Goal: Task Accomplishment & Management: Complete application form

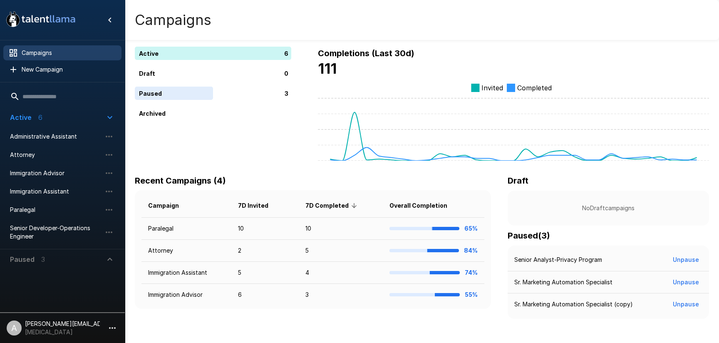
click at [108, 328] on icon "button" at bounding box center [112, 328] width 10 height 10
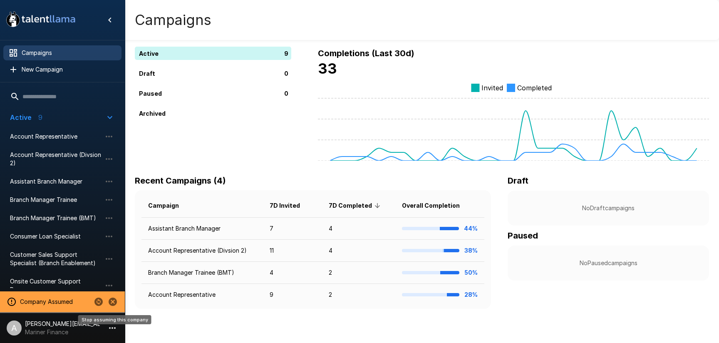
click at [112, 306] on icon "Stop assuming this company" at bounding box center [113, 302] width 10 height 10
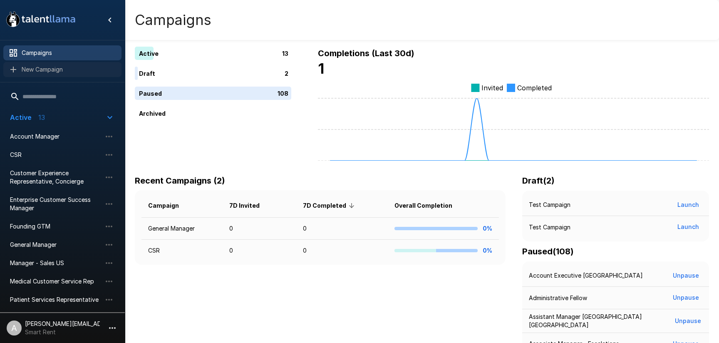
click at [72, 74] on div "New Campaign" at bounding box center [62, 69] width 118 height 15
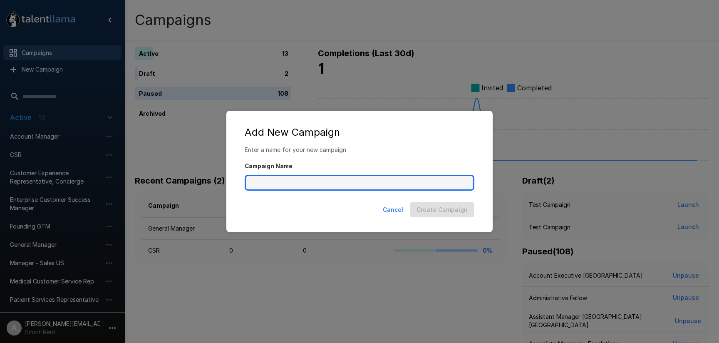
click at [270, 181] on input "Campaign Name" at bounding box center [360, 183] width 230 height 16
type input "*"
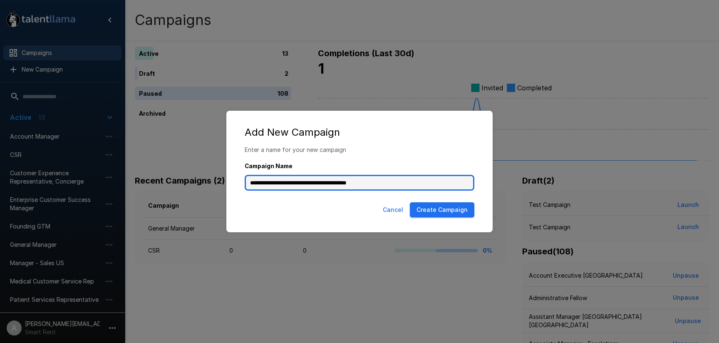
type input "**********"
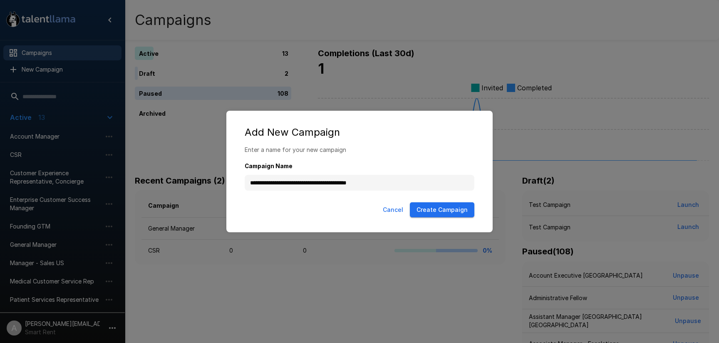
click at [459, 219] on div "Cancel Create Campaign" at bounding box center [360, 211] width 250 height 25
click at [459, 213] on button "Create Campaign" at bounding box center [442, 209] width 65 height 15
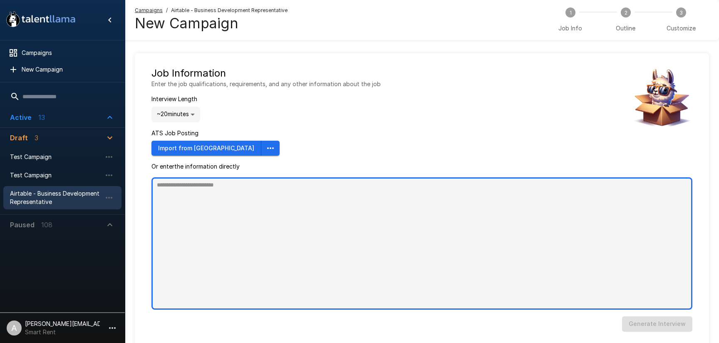
type textarea "*"
click at [227, 225] on textarea at bounding box center [421, 243] width 541 height 132
paste textarea "**********"
type textarea "**********"
type textarea "*"
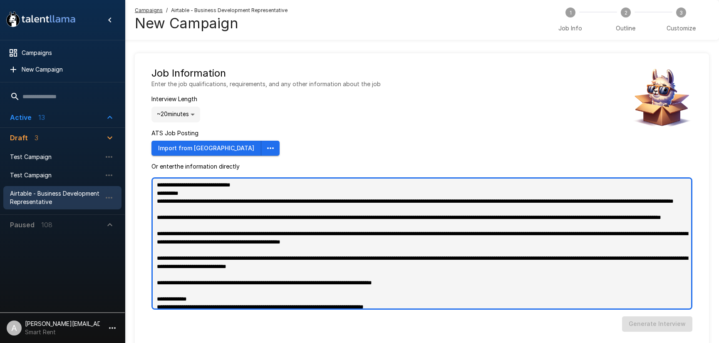
scroll to position [311, 0]
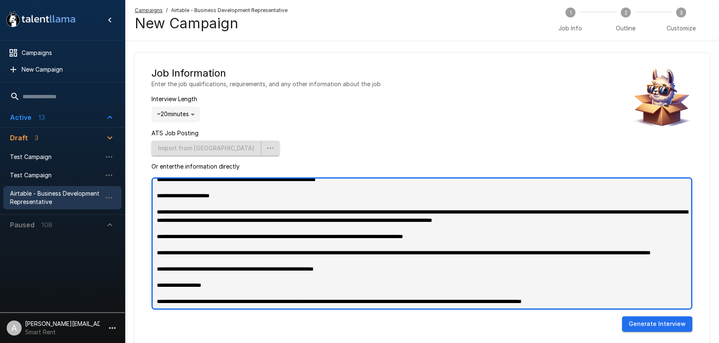
type textarea "**********"
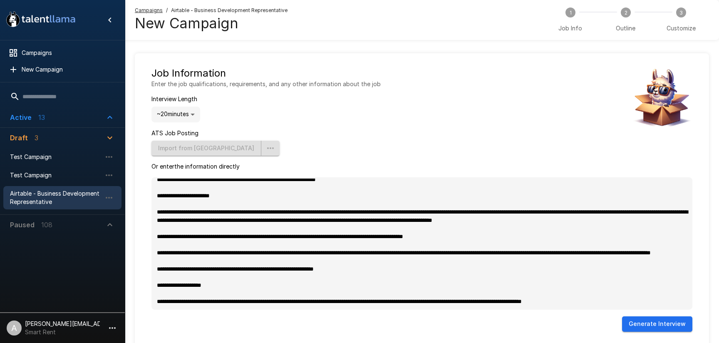
type textarea "*"
click at [682, 326] on button "Generate Interview" at bounding box center [657, 323] width 70 height 15
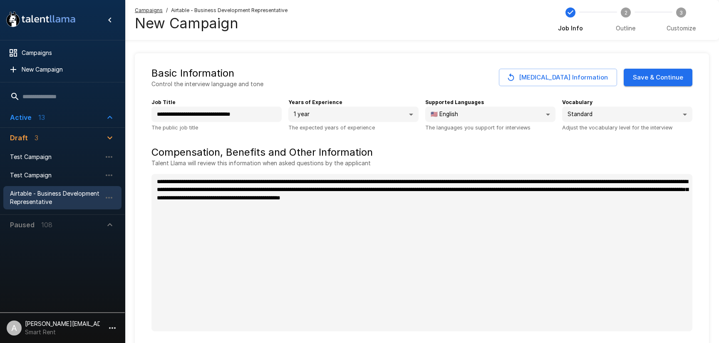
type textarea "*"
click at [667, 76] on button "Save & Continue" at bounding box center [658, 77] width 69 height 17
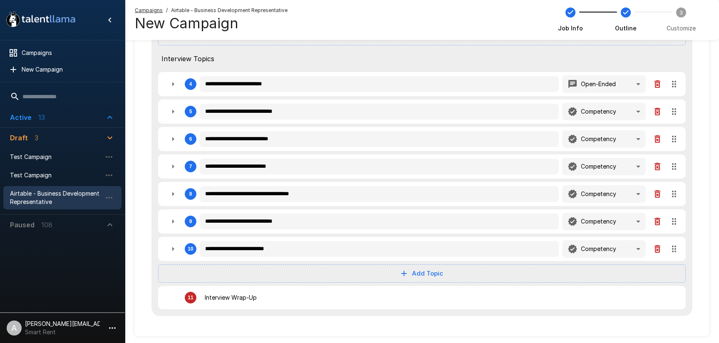
scroll to position [220, 0]
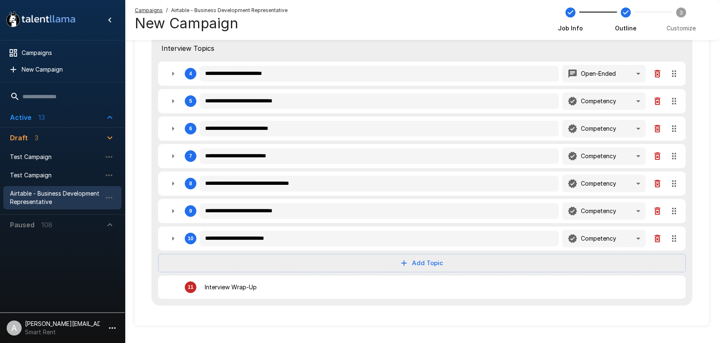
type textarea "*"
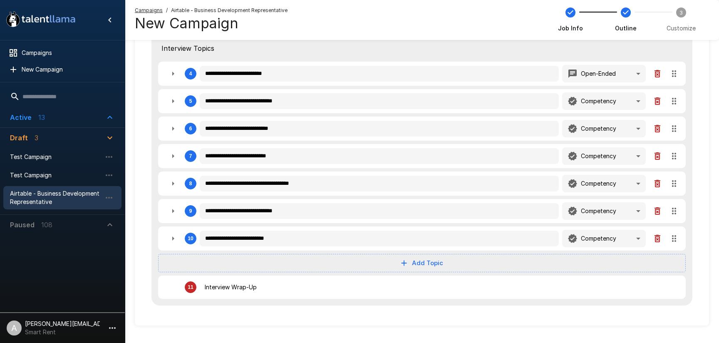
type textarea "*"
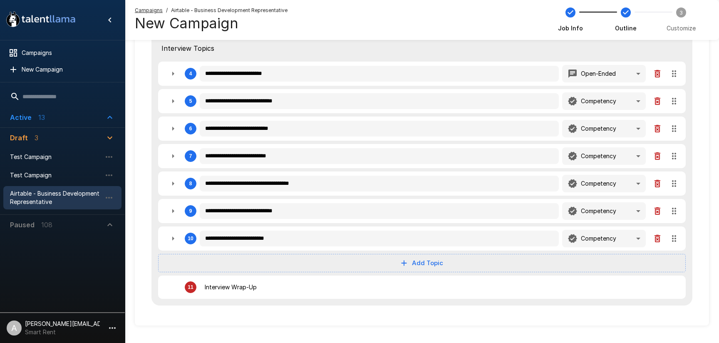
type textarea "*"
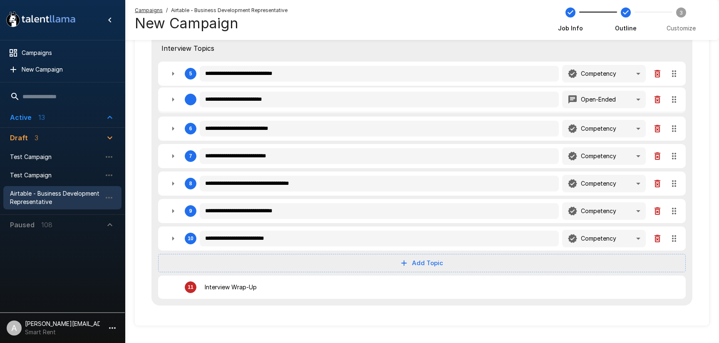
type textarea "*"
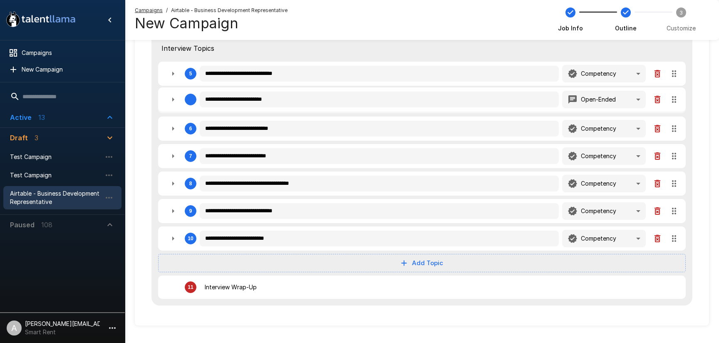
type textarea "*"
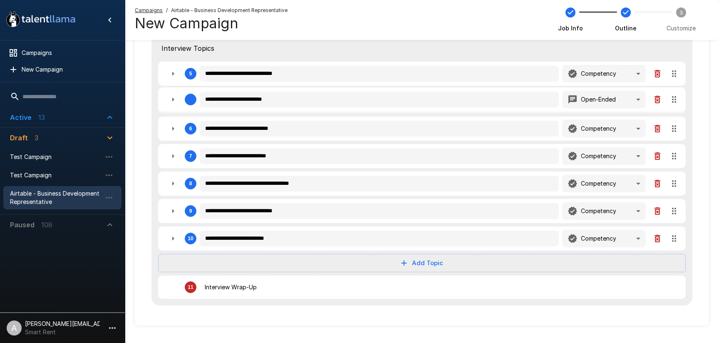
type textarea "*"
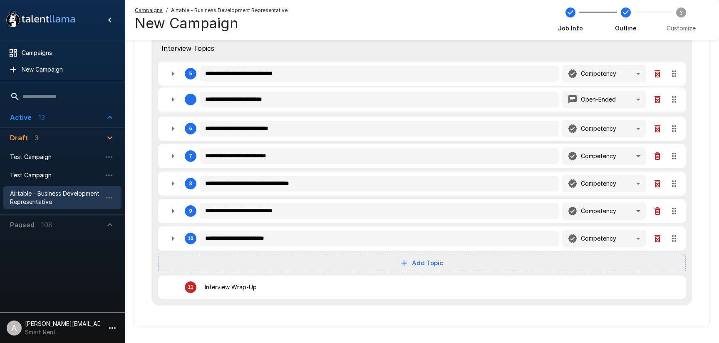
type textarea "*"
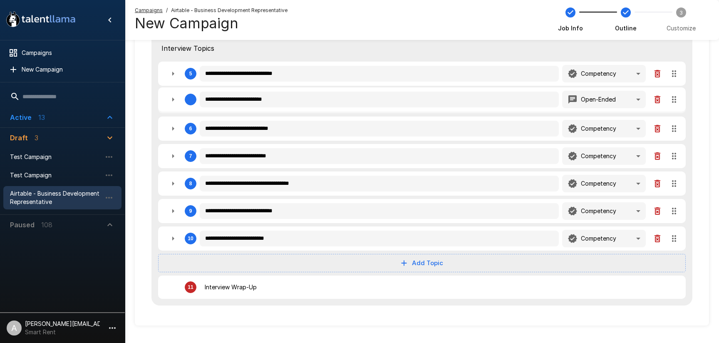
type textarea "*"
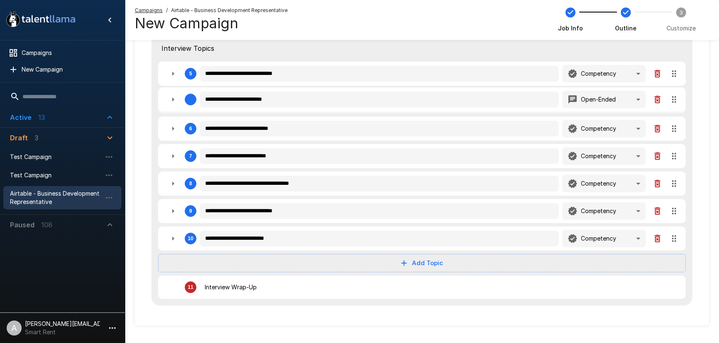
type textarea "*"
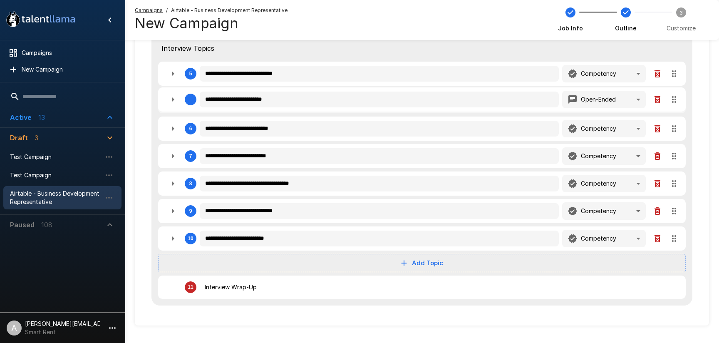
type textarea "*"
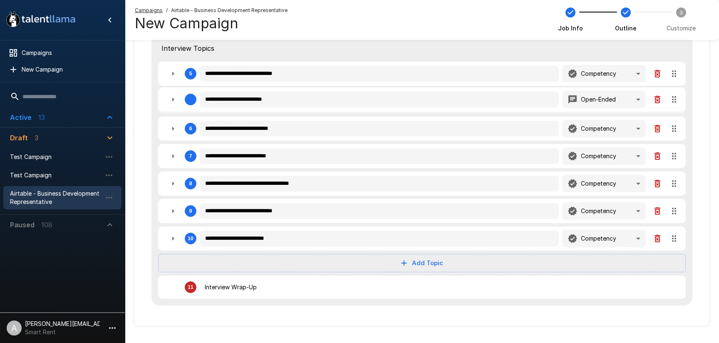
type textarea "*"
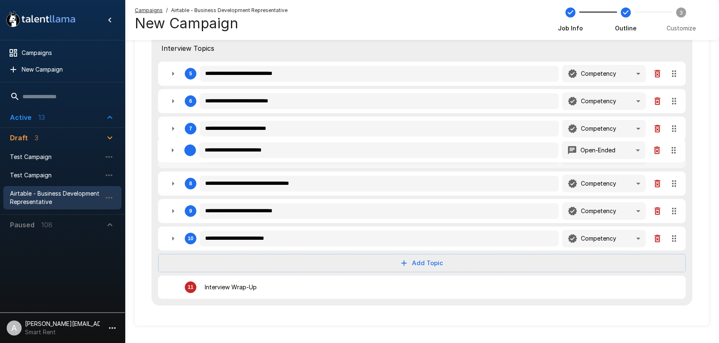
type textarea "*"
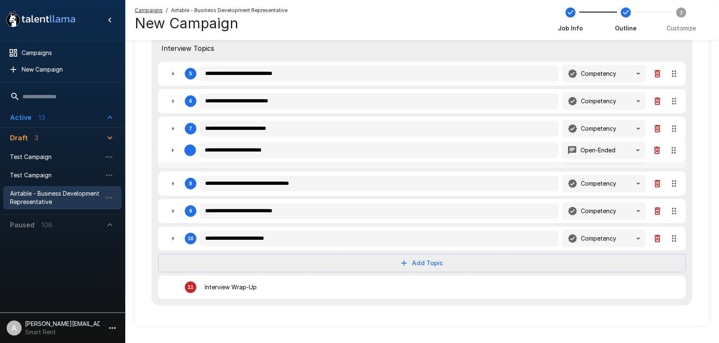
type textarea "*"
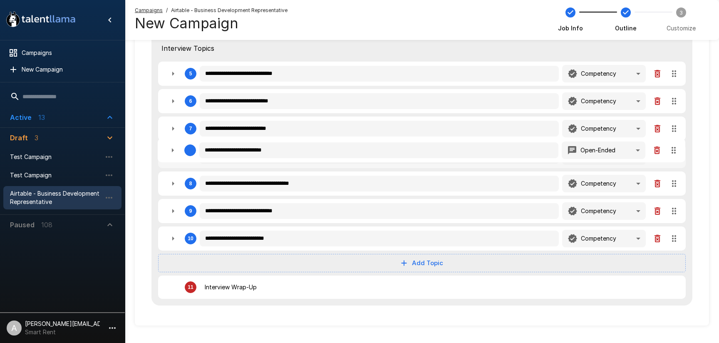
type textarea "*"
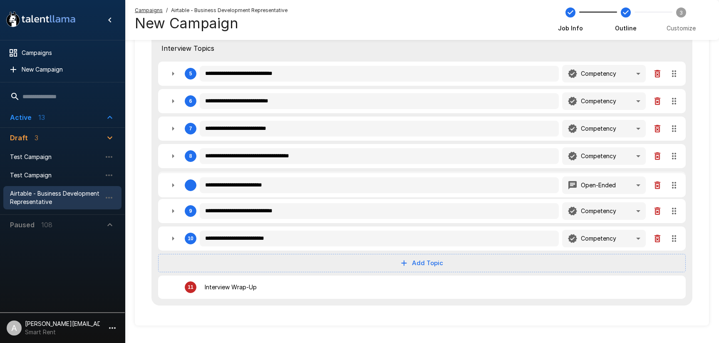
type textarea "*"
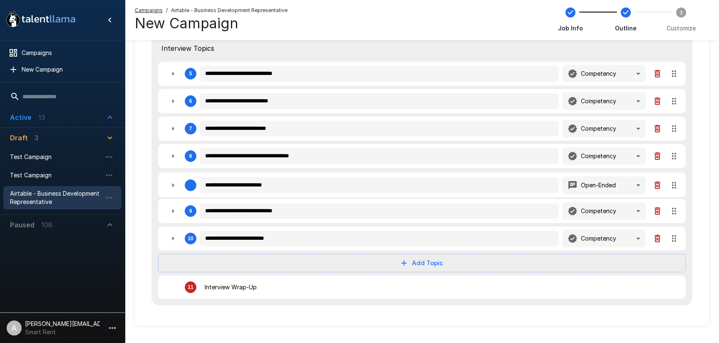
type textarea "*"
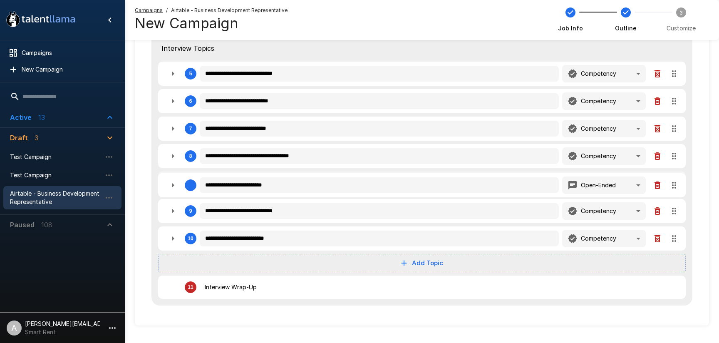
type textarea "*"
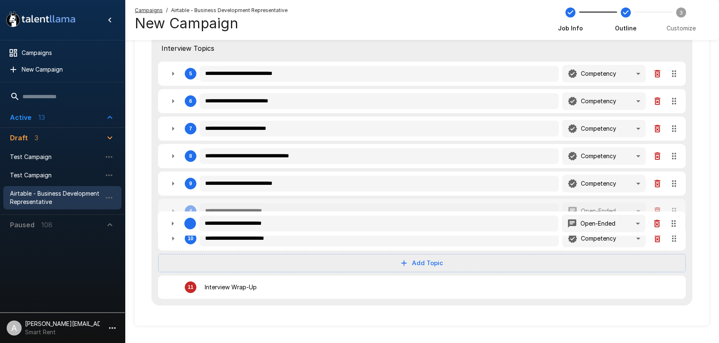
type textarea "*"
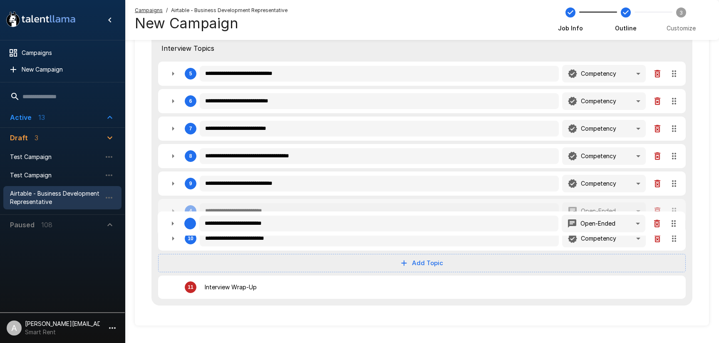
type textarea "*"
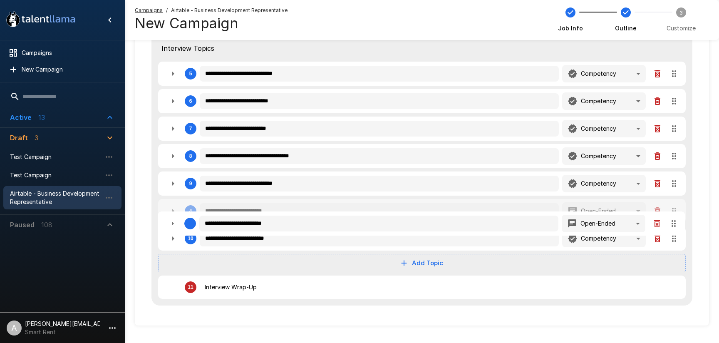
type textarea "*"
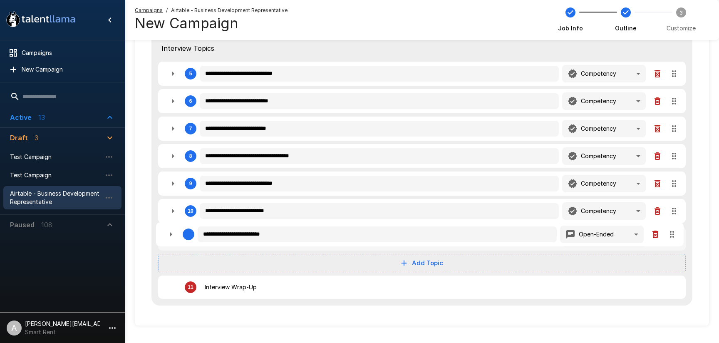
type textarea "*"
drag, startPoint x: 677, startPoint y: 72, endPoint x: 550, endPoint y: 201, distance: 180.7
type textarea "*"
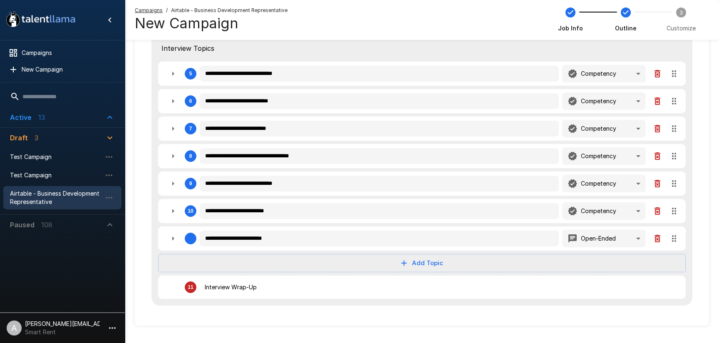
type textarea "*"
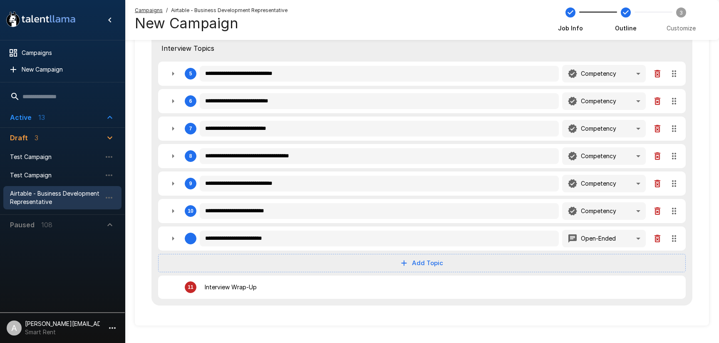
type textarea "*"
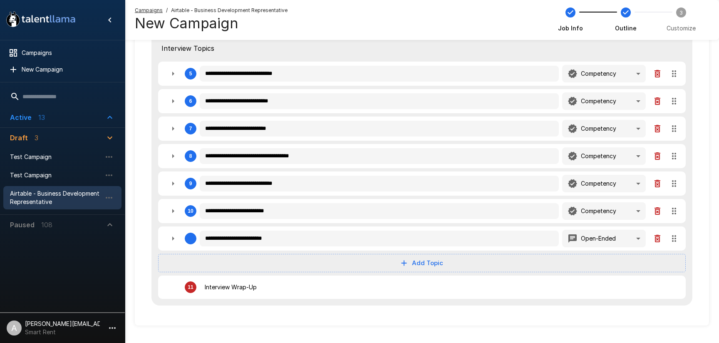
type textarea "*"
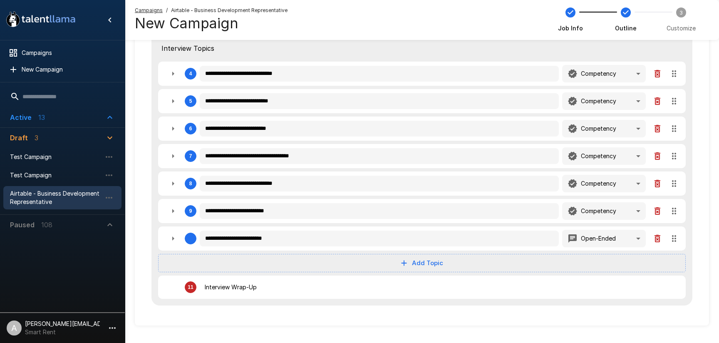
type textarea "*"
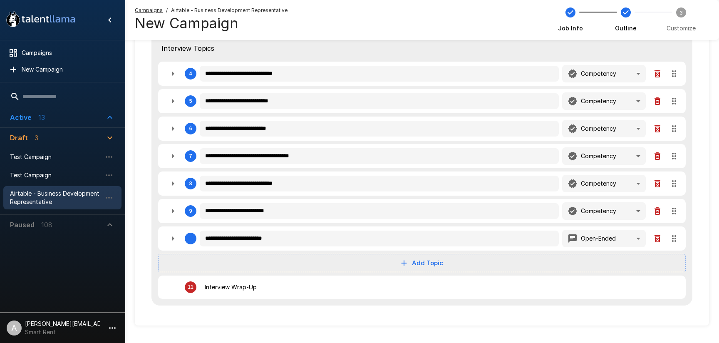
type textarea "*"
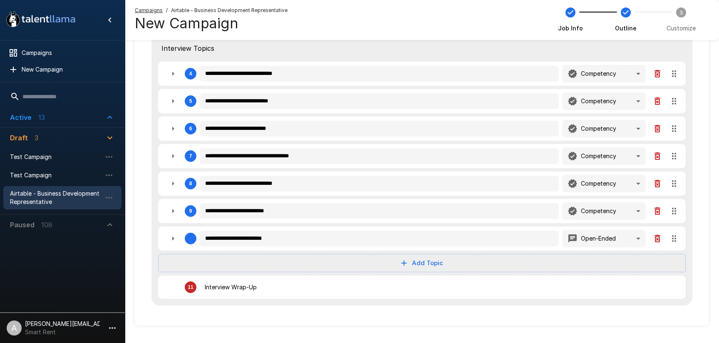
type textarea "*"
click at [176, 78] on icon "button" at bounding box center [173, 74] width 10 height 10
type textarea "*"
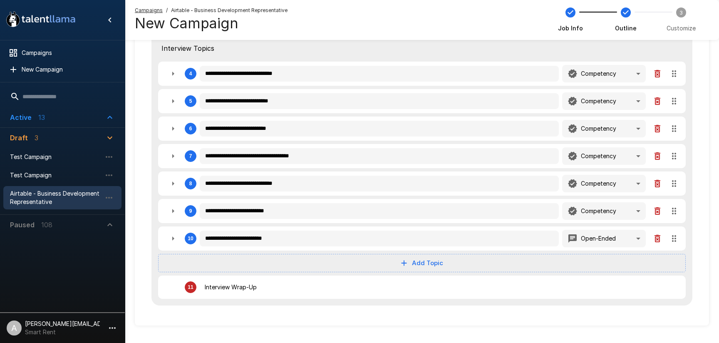
type textarea "*"
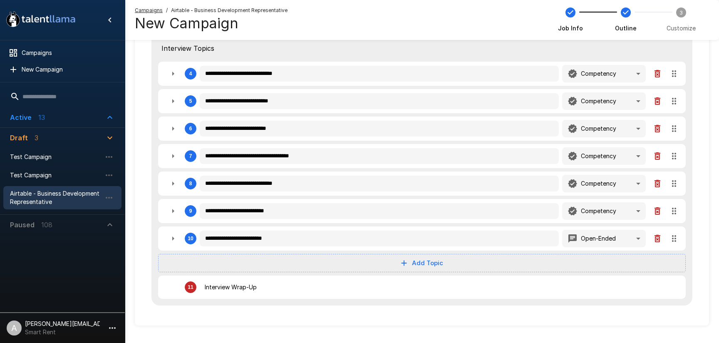
type textarea "*"
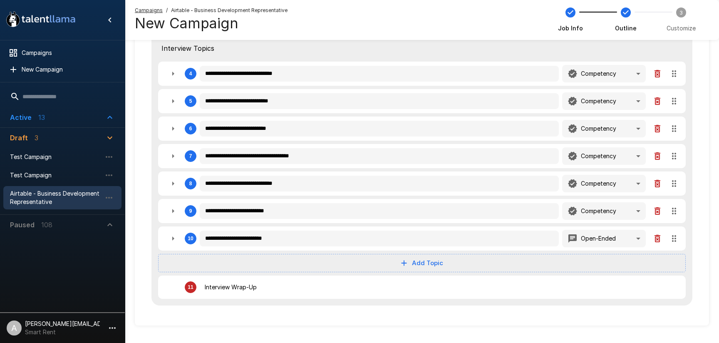
type textarea "*"
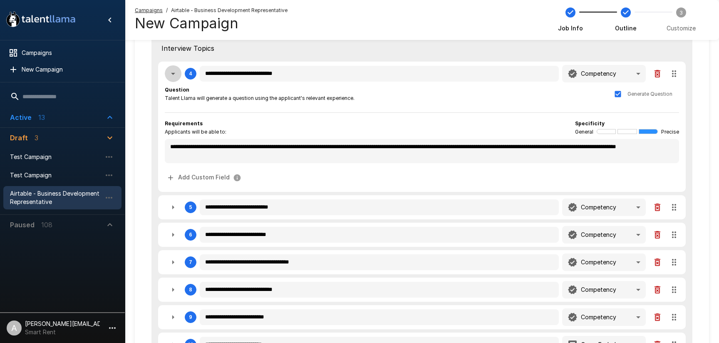
click at [174, 77] on icon "button" at bounding box center [173, 74] width 10 height 10
type textarea "*"
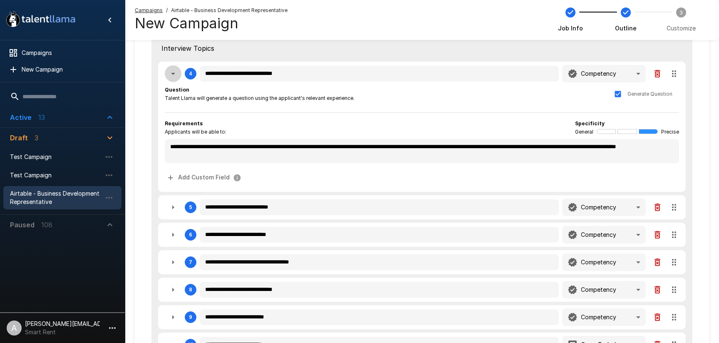
type textarea "*"
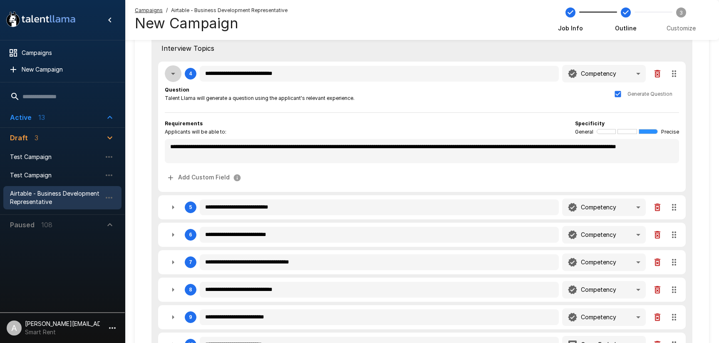
type textarea "*"
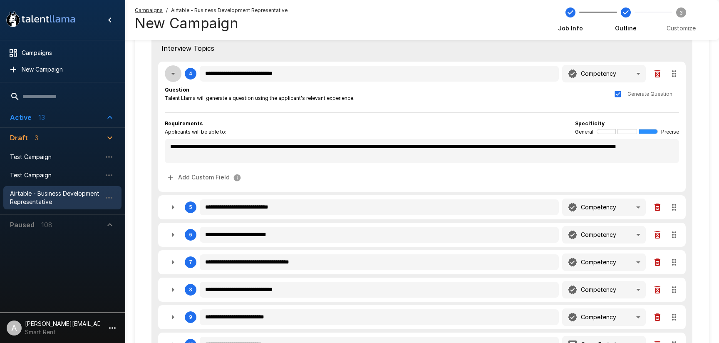
type textarea "*"
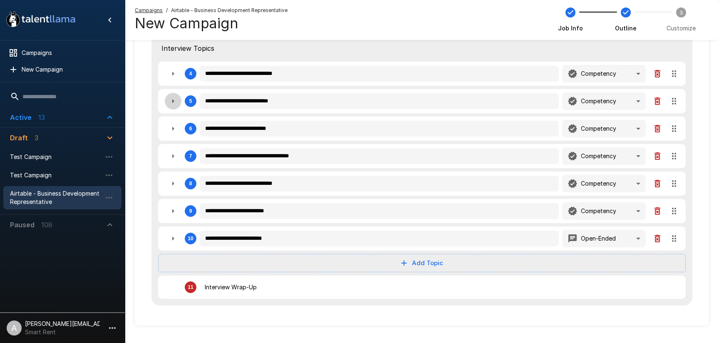
click at [177, 99] on icon "button" at bounding box center [173, 101] width 10 height 10
type textarea "*"
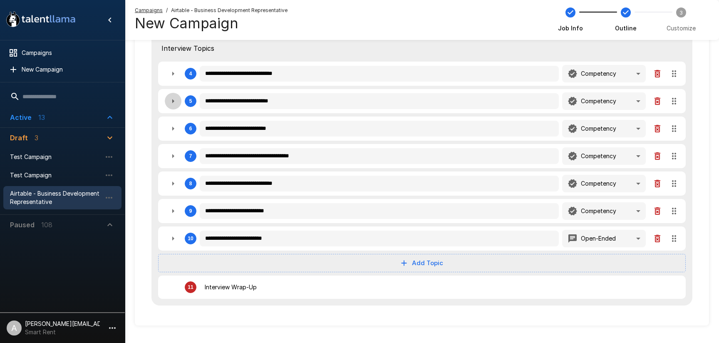
type textarea "*"
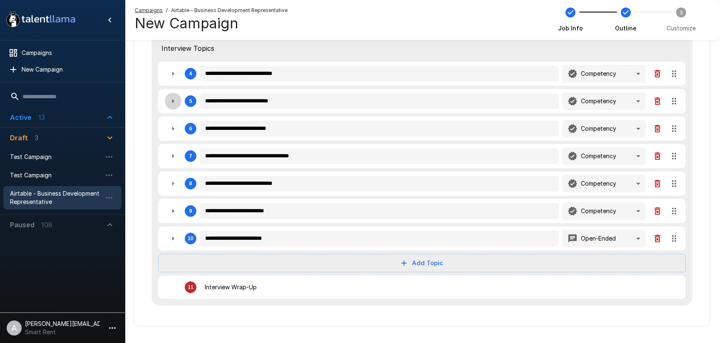
type textarea "*"
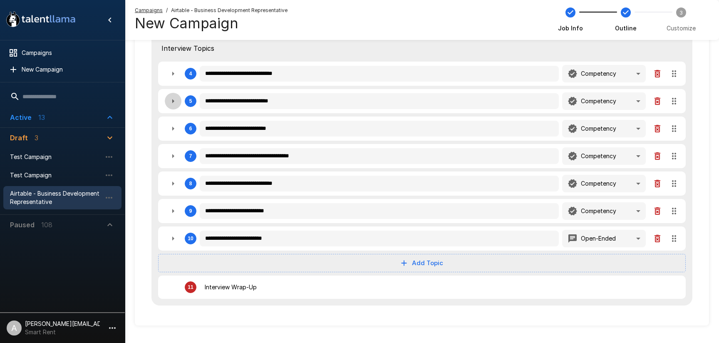
type textarea "*"
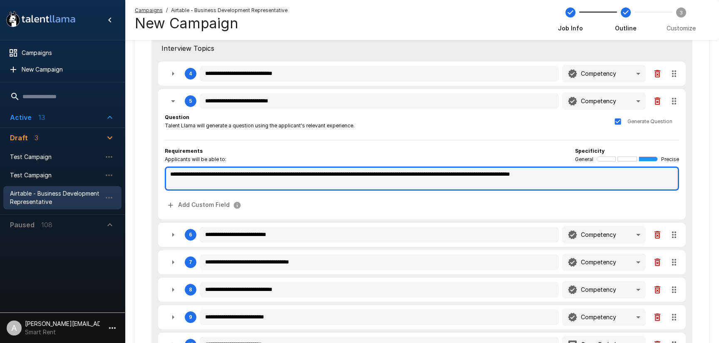
type textarea "*"
drag, startPoint x: 291, startPoint y: 175, endPoint x: 386, endPoint y: 171, distance: 95.0
click at [386, 171] on textarea "**********" at bounding box center [422, 178] width 514 height 24
type textarea "*"
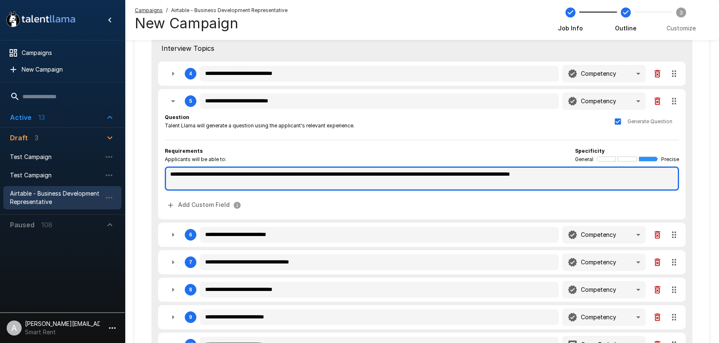
type textarea "*"
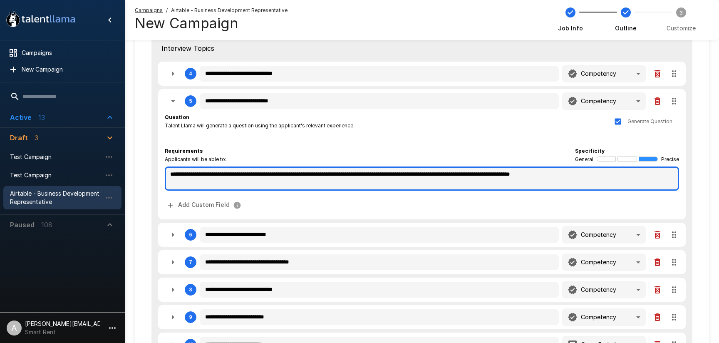
type textarea "*"
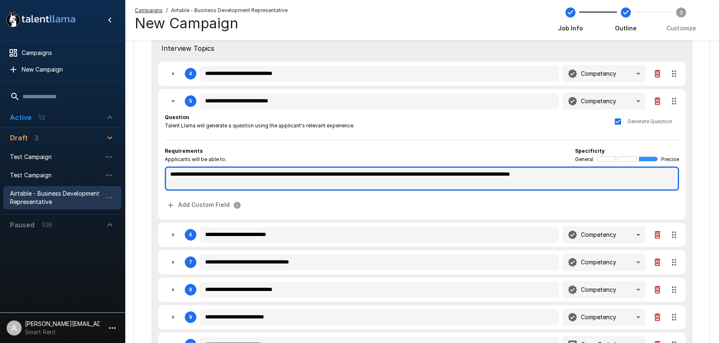
type textarea "*"
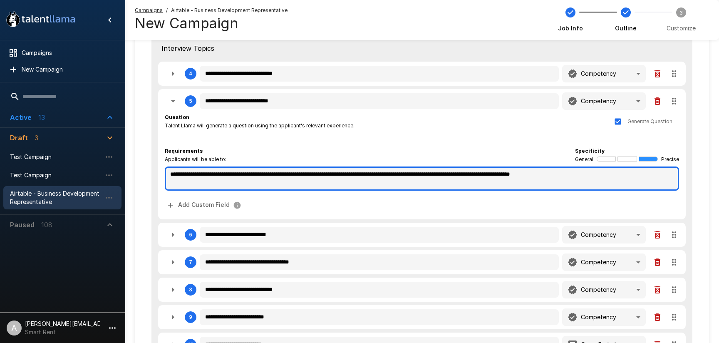
type textarea "*"
click at [384, 176] on textarea "**********" at bounding box center [422, 178] width 514 height 24
click at [406, 175] on textarea "**********" at bounding box center [422, 178] width 514 height 24
click at [436, 171] on textarea "**********" at bounding box center [422, 178] width 514 height 24
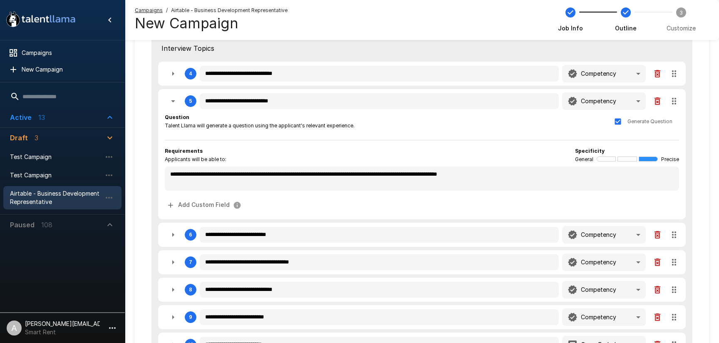
click at [446, 149] on div "Requirements Applicants will be able to: Specificity General Precise" at bounding box center [422, 155] width 514 height 17
click at [174, 102] on icon "button" at bounding box center [173, 101] width 10 height 10
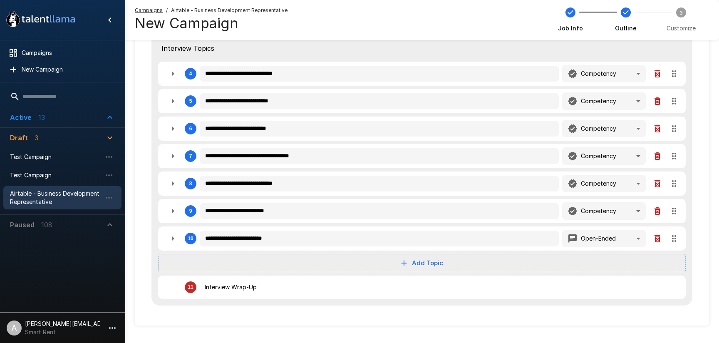
click at [162, 127] on div "**********" at bounding box center [422, 129] width 528 height 24
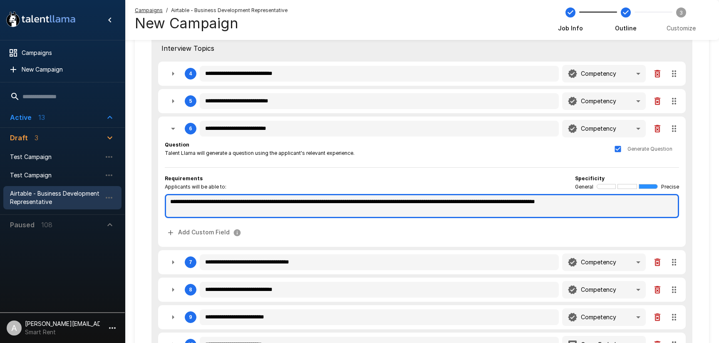
click at [410, 200] on textarea "**********" at bounding box center [422, 206] width 514 height 24
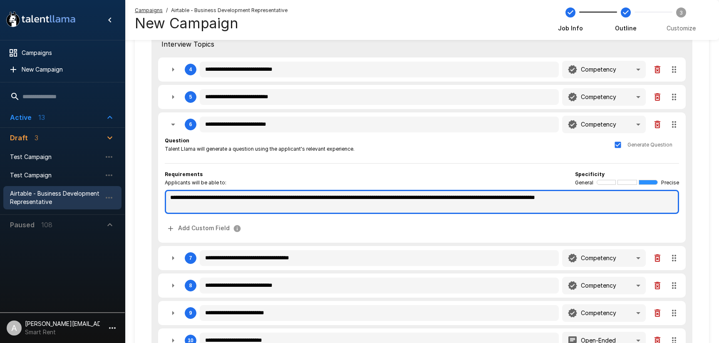
drag, startPoint x: 401, startPoint y: 203, endPoint x: 355, endPoint y: 194, distance: 47.4
click at [355, 194] on textarea "**********" at bounding box center [422, 202] width 514 height 24
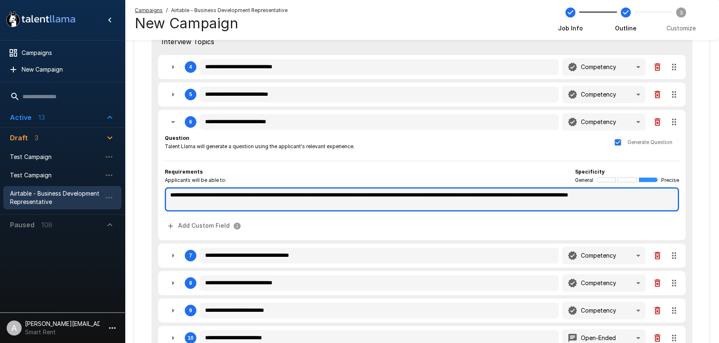
click at [543, 194] on textarea "**********" at bounding box center [422, 199] width 514 height 24
drag, startPoint x: 541, startPoint y: 197, endPoint x: 549, endPoint y: 196, distance: 8.4
click at [549, 196] on textarea "**********" at bounding box center [422, 199] width 514 height 24
click at [547, 196] on textarea "**********" at bounding box center [422, 199] width 514 height 24
click at [591, 198] on textarea "**********" at bounding box center [422, 199] width 514 height 24
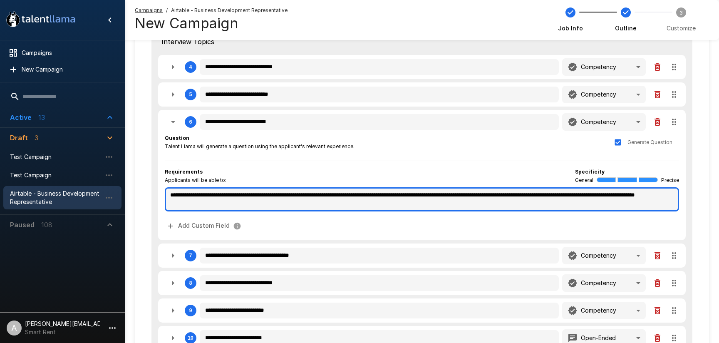
click at [217, 204] on textarea "**********" at bounding box center [422, 199] width 514 height 24
click at [285, 208] on textarea "**********" at bounding box center [422, 199] width 514 height 24
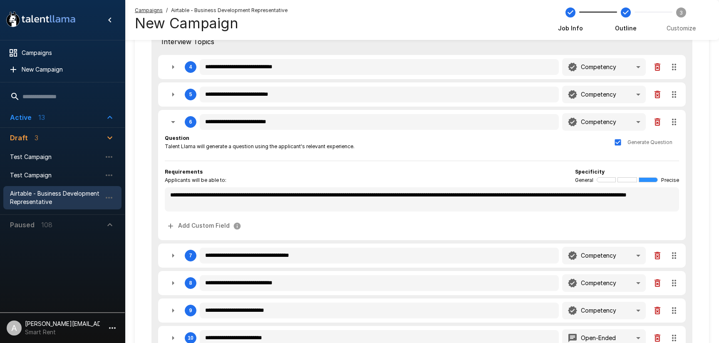
click at [462, 151] on div "Question Talent Llama will generate a question using the applicant's relevant e…" at bounding box center [422, 144] width 514 height 20
click at [171, 67] on icon "button" at bounding box center [173, 67] width 10 height 10
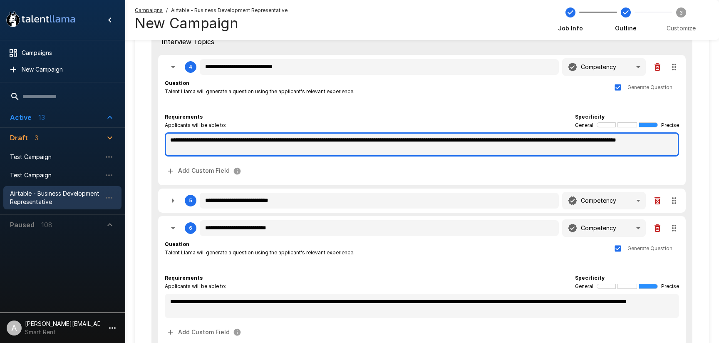
click at [285, 151] on textarea "**********" at bounding box center [422, 144] width 514 height 24
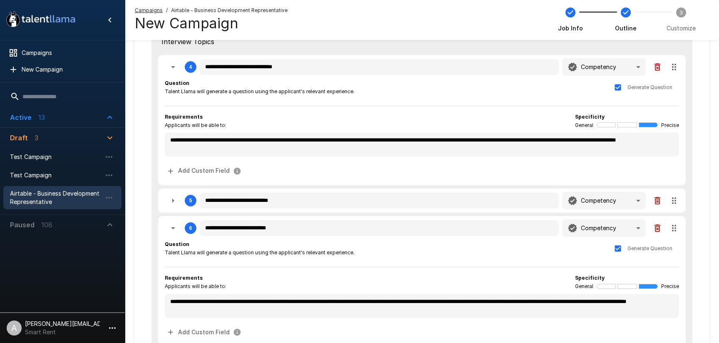
click at [472, 100] on div "**********" at bounding box center [422, 128] width 514 height 99
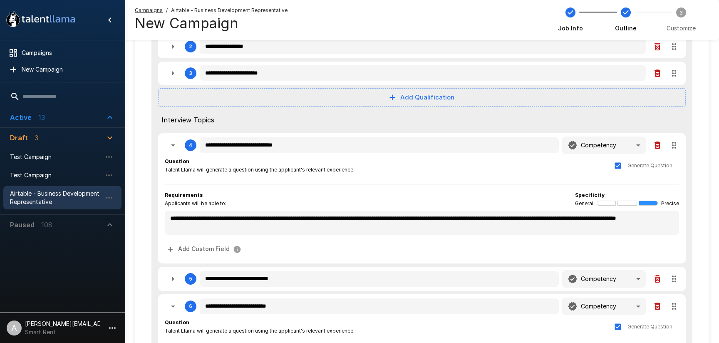
scroll to position [133, 0]
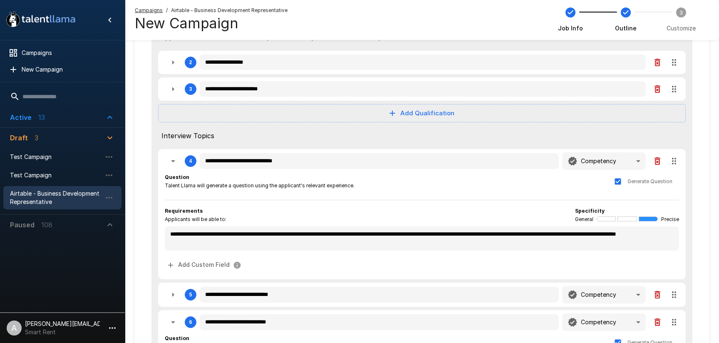
click at [174, 164] on icon "button" at bounding box center [173, 161] width 10 height 10
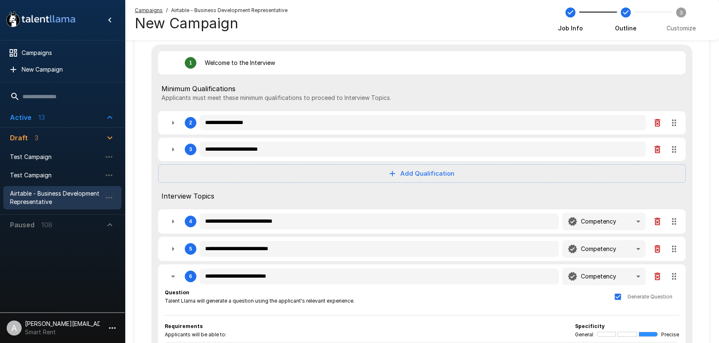
scroll to position [0, 0]
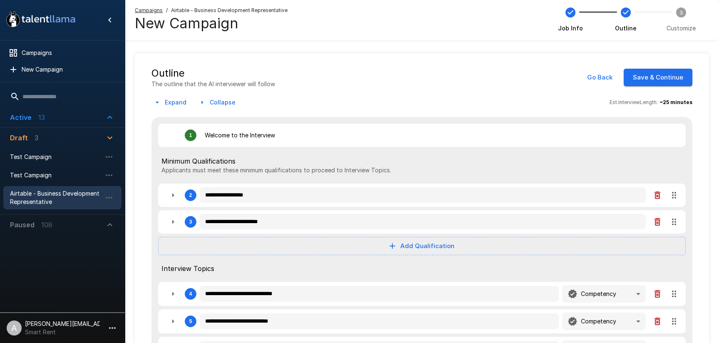
click at [647, 73] on button "Save & Continue" at bounding box center [658, 77] width 69 height 17
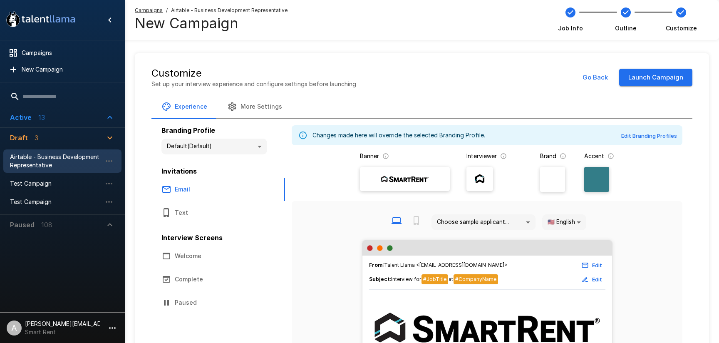
click at [112, 328] on icon "button" at bounding box center [112, 328] width 7 height 2
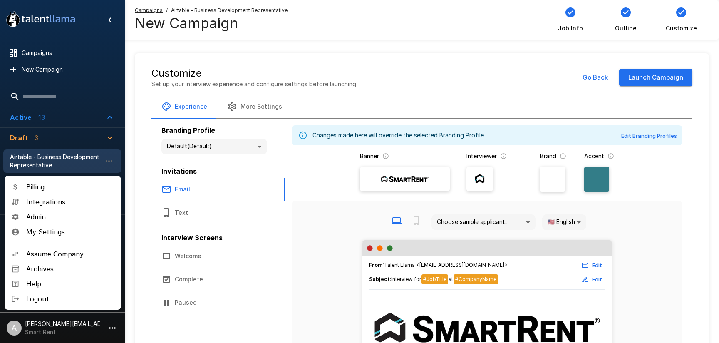
click at [46, 217] on span "Admin" at bounding box center [70, 217] width 88 height 10
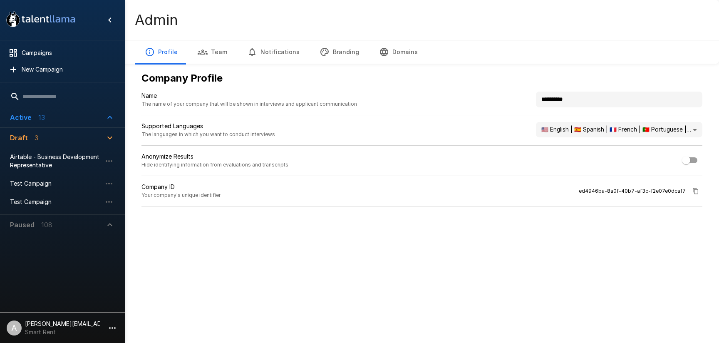
click at [336, 55] on button "Branding" at bounding box center [340, 51] width 60 height 23
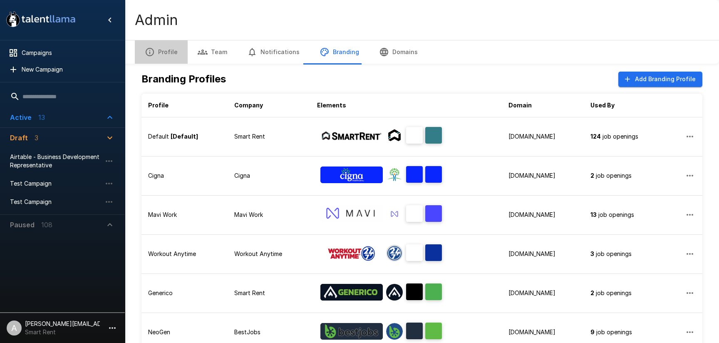
click at [163, 56] on button "Profile" at bounding box center [161, 51] width 53 height 23
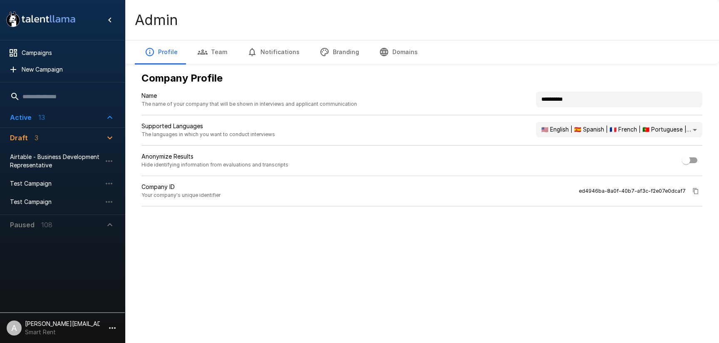
drag, startPoint x: 518, startPoint y: 89, endPoint x: 509, endPoint y: 87, distance: 8.9
click at [512, 88] on div "**********" at bounding box center [422, 139] width 574 height 148
drag, startPoint x: 462, startPoint y: 234, endPoint x: 454, endPoint y: 227, distance: 10.9
click at [454, 227] on div "**********" at bounding box center [422, 123] width 574 height 246
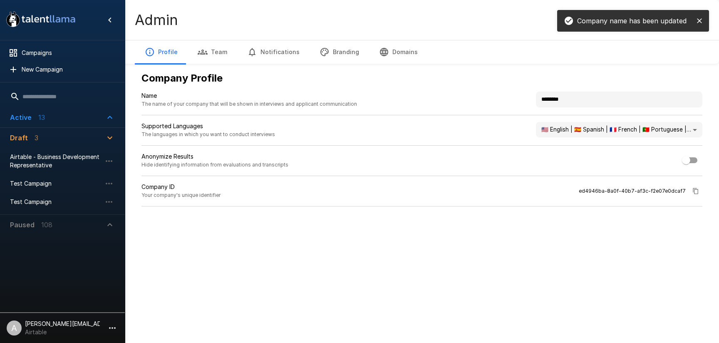
click at [336, 63] on button "Branding" at bounding box center [340, 51] width 60 height 23
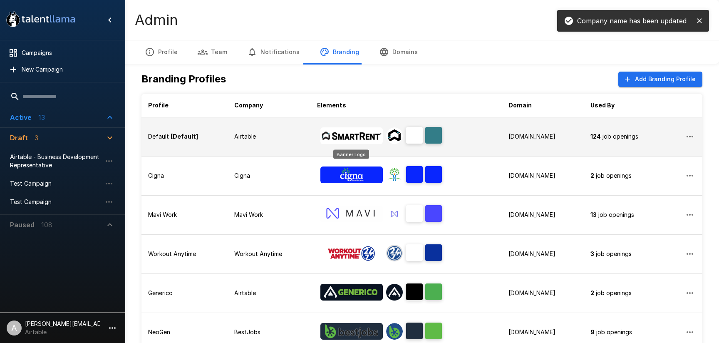
click at [362, 137] on img "Banner Logo" at bounding box center [351, 135] width 62 height 17
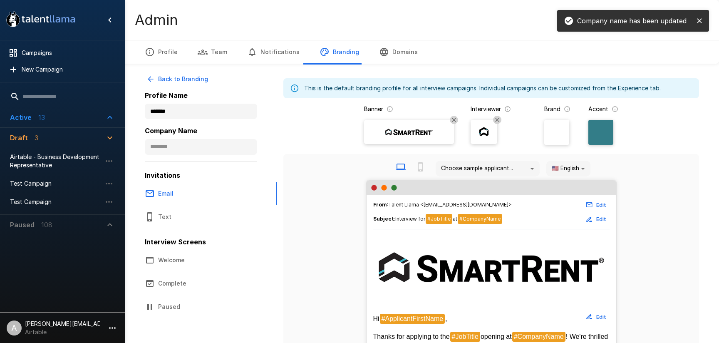
click at [411, 130] on img at bounding box center [409, 132] width 50 height 12
click at [0, 0] on input "file" at bounding box center [0, 0] width 0 height 0
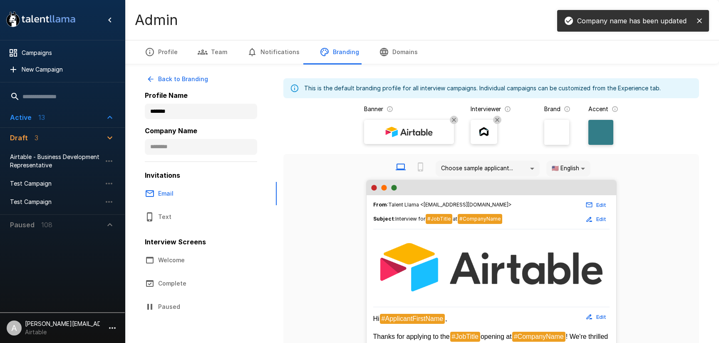
click at [488, 135] on img at bounding box center [484, 132] width 12 height 12
click at [0, 0] on input "file" at bounding box center [0, 0] width 0 height 0
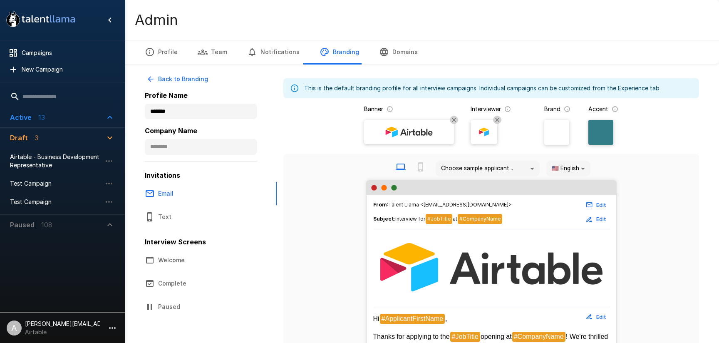
click at [591, 133] on div at bounding box center [600, 132] width 25 height 25
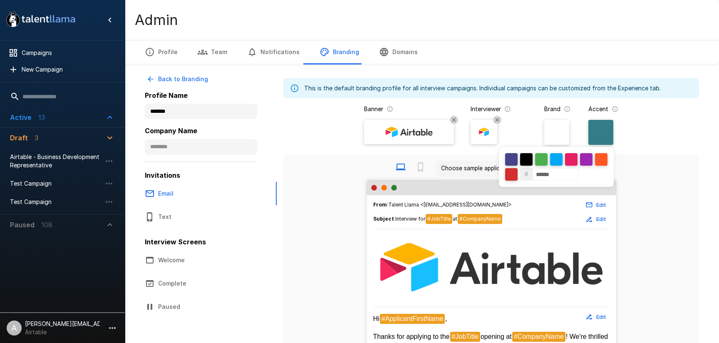
drag, startPoint x: 624, startPoint y: 127, endPoint x: 620, endPoint y: 124, distance: 4.9
click at [624, 127] on div at bounding box center [359, 171] width 719 height 343
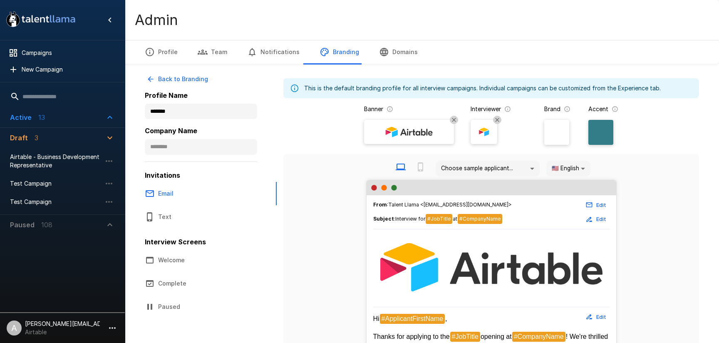
click at [611, 138] on div at bounding box center [600, 132] width 25 height 25
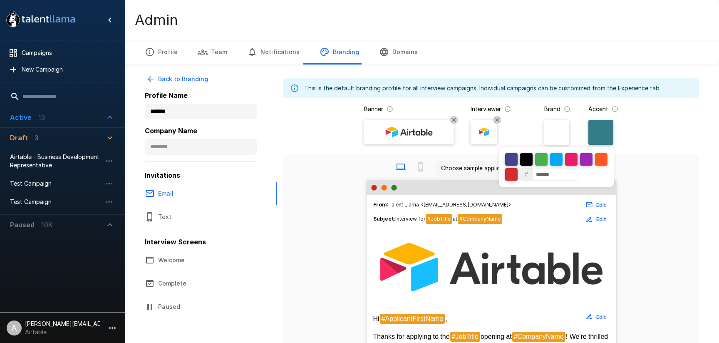
click at [540, 174] on input "******" at bounding box center [556, 174] width 46 height 12
paste input
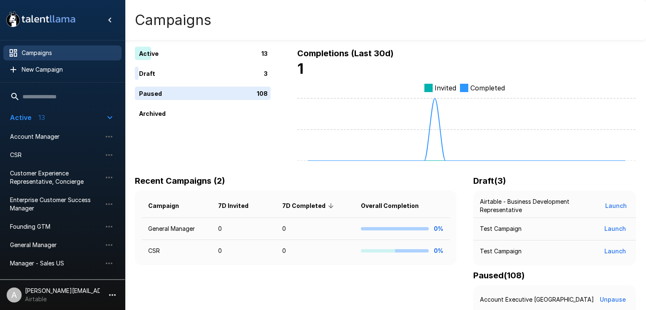
click at [42, 117] on p "13" at bounding box center [41, 117] width 7 height 10
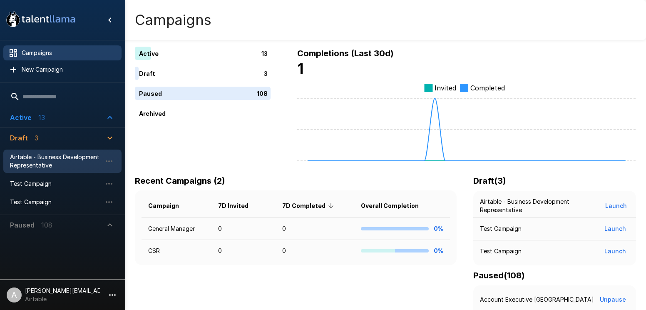
click at [47, 167] on span "Airtable - Business Development Representative" at bounding box center [56, 161] width 92 height 17
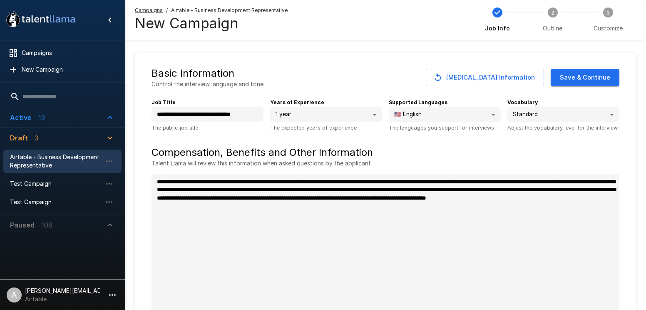
click at [593, 83] on button "Save & Continue" at bounding box center [585, 77] width 69 height 17
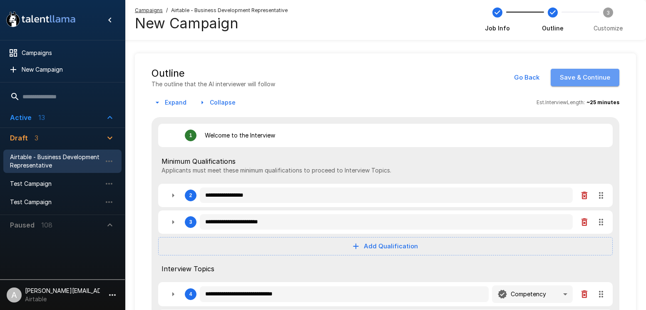
click at [593, 83] on button "Save & Continue" at bounding box center [585, 77] width 69 height 17
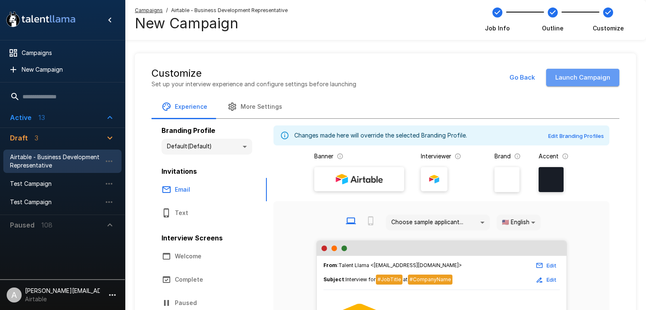
click at [593, 83] on button "Launch Campaign" at bounding box center [582, 77] width 73 height 17
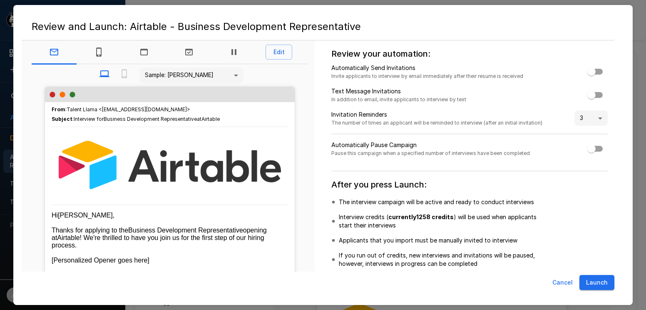
click at [586, 277] on button "Launch" at bounding box center [596, 282] width 35 height 15
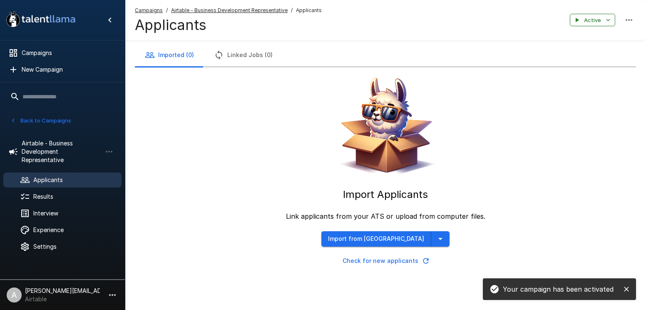
click at [629, 293] on button "close" at bounding box center [626, 289] width 12 height 12
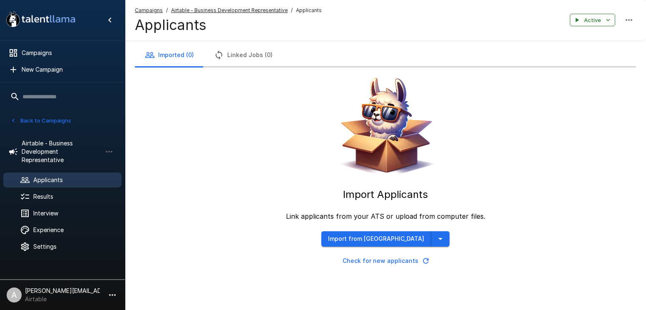
click at [422, 263] on icon "button" at bounding box center [426, 260] width 8 height 8
click at [435, 236] on icon "button" at bounding box center [440, 238] width 10 height 10
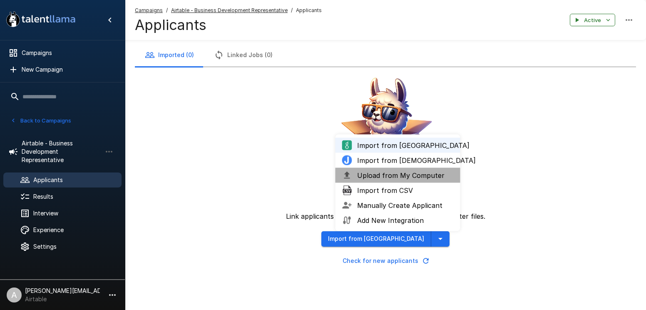
click at [395, 176] on span "Upload from My Computer" at bounding box center [405, 175] width 97 height 10
